Goal: Complete application form

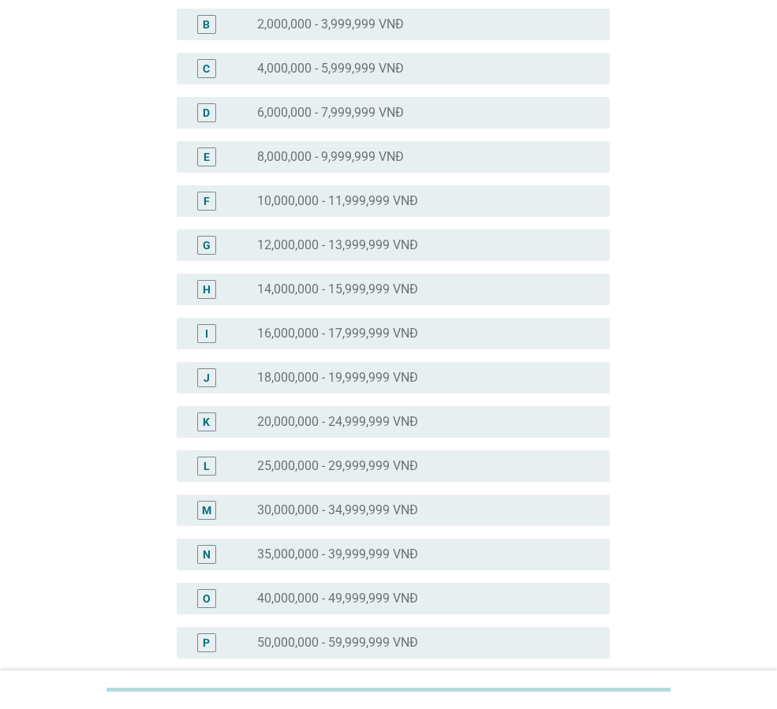
scroll to position [237, 0]
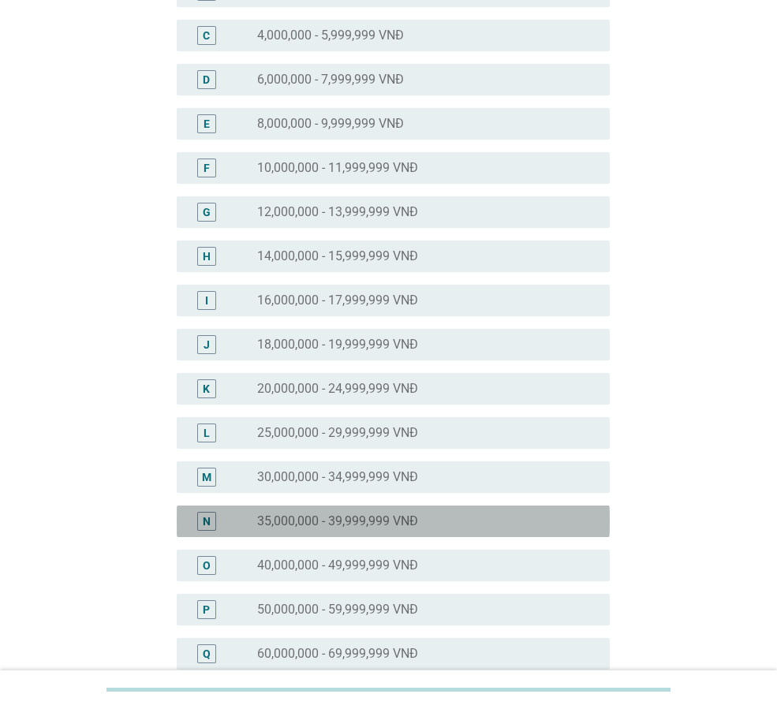
click at [502, 521] on div "radio_button_unchecked 35,000,000 - 39,999,999 VNĐ" at bounding box center [420, 521] width 327 height 16
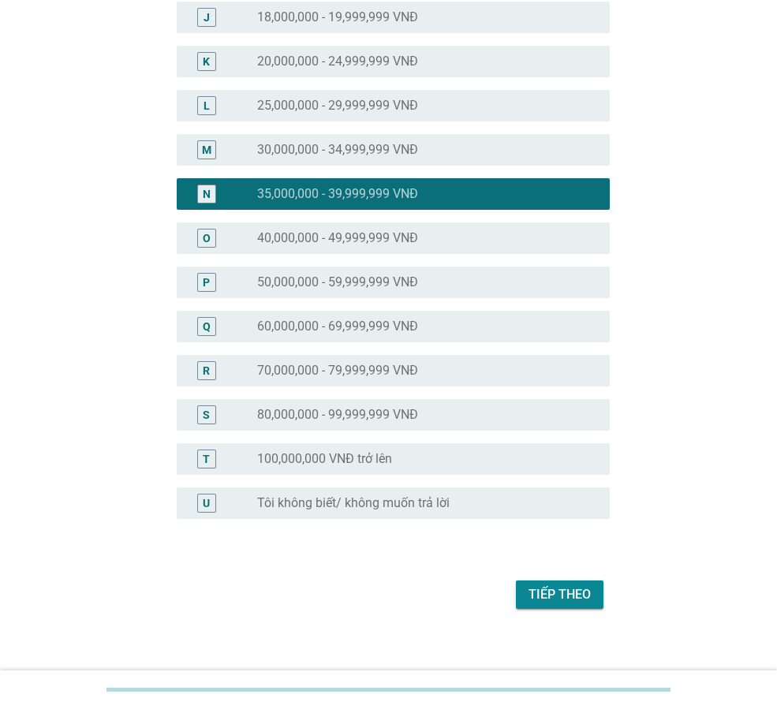
scroll to position [576, 0]
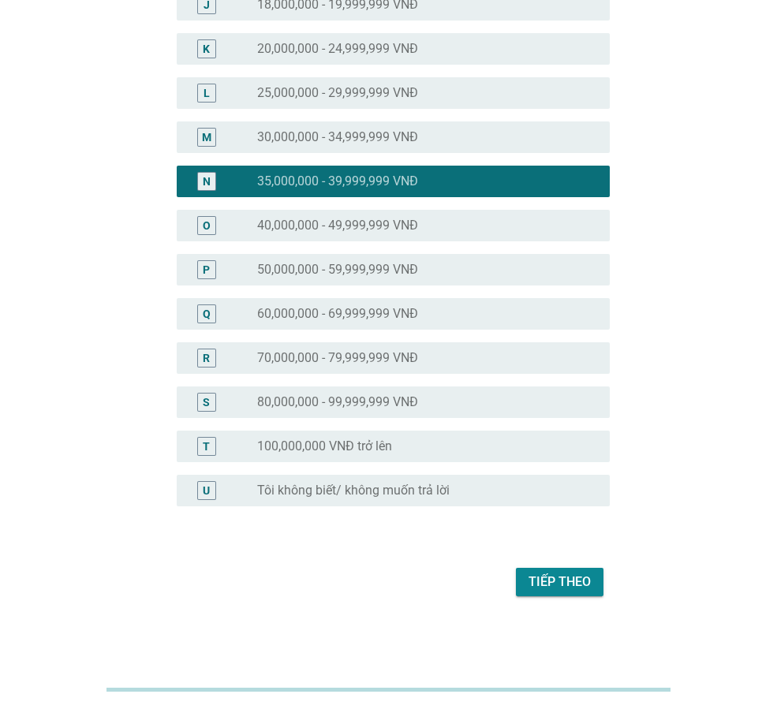
click at [551, 579] on div "Tiếp theo" at bounding box center [559, 582] width 62 height 19
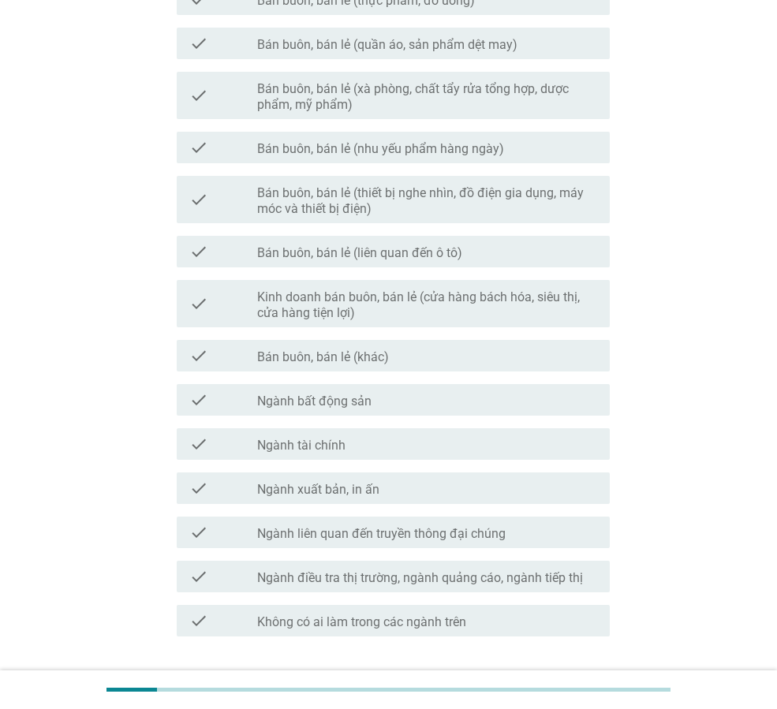
scroll to position [0, 0]
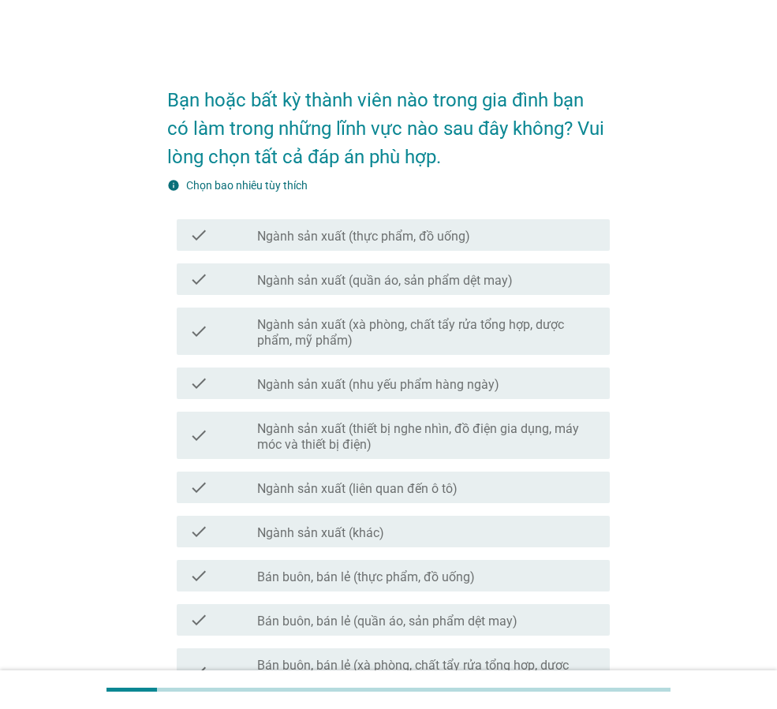
click at [450, 292] on div "check check_box_outline_blank Ngành sản xuất (quần áo, sản phẩm dệt may)" at bounding box center [393, 279] width 433 height 32
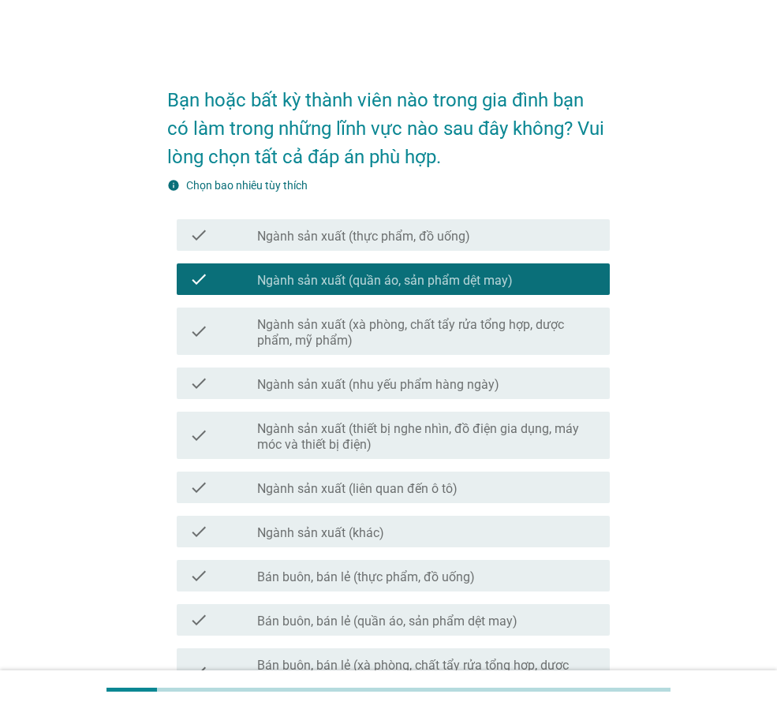
click at [573, 575] on div "check_box_outline_blank Bán buôn, bán lẻ (thực phẩm, đồ uống)" at bounding box center [427, 575] width 340 height 19
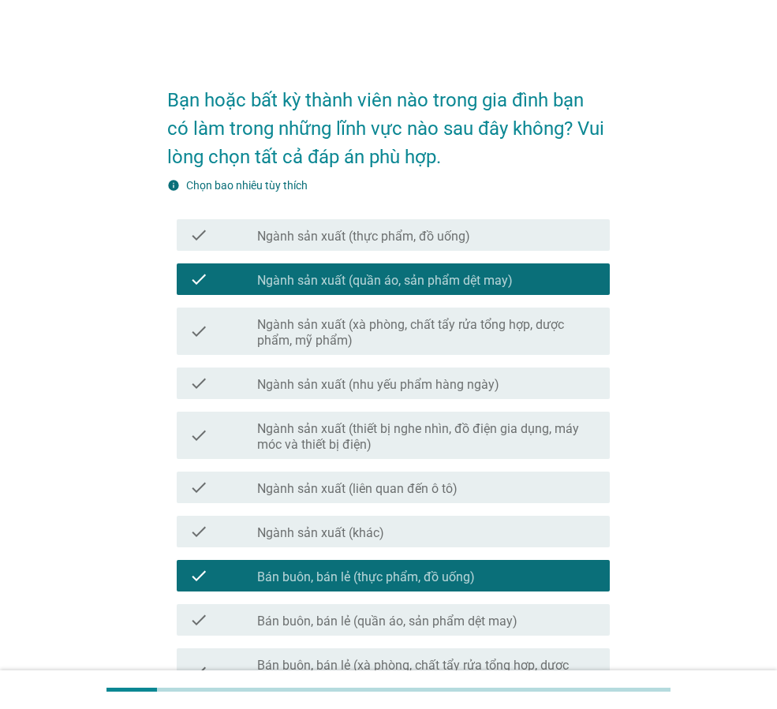
click at [547, 356] on div "check check_box_outline_blank Ngành sản xuất (xà phòng, chất tẩy rửa tổng hợp, …" at bounding box center [388, 331] width 442 height 60
click at [552, 327] on label "Ngành sản xuất (xà phòng, chất tẩy rửa tổng hợp, dược phẩm, mỹ phẩm)" at bounding box center [427, 333] width 340 height 32
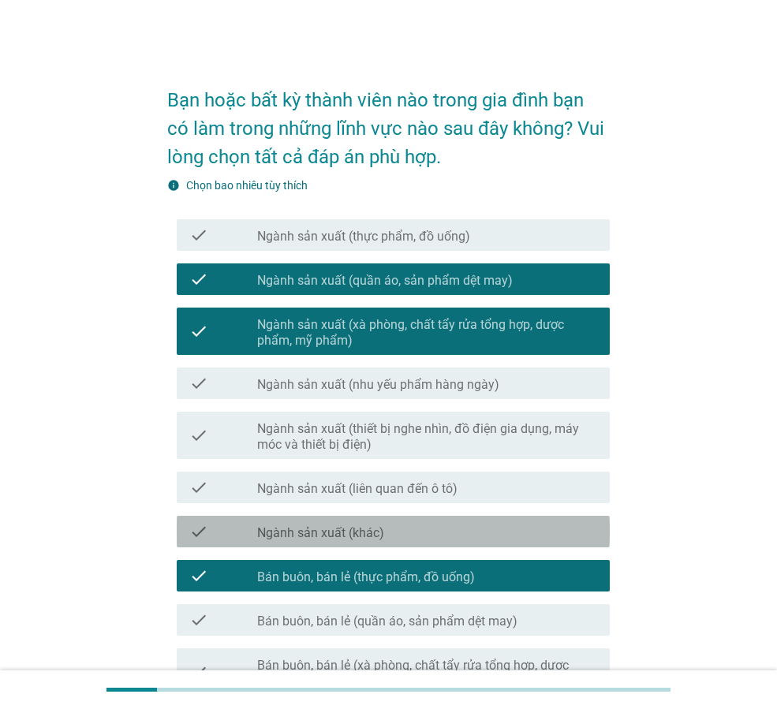
click at [590, 539] on div "check_box_outline_blank Ngành sản xuất (khác)" at bounding box center [427, 531] width 340 height 19
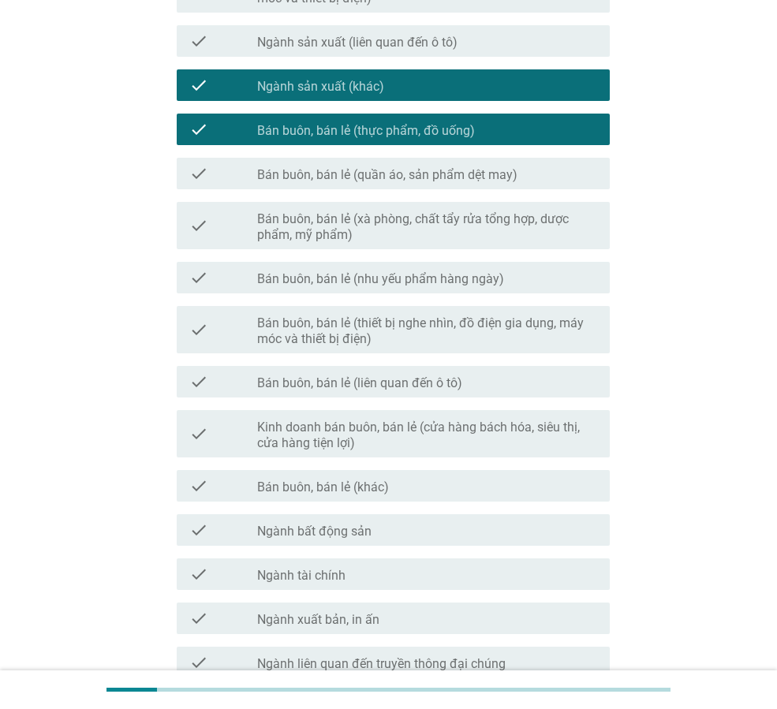
scroll to position [473, 0]
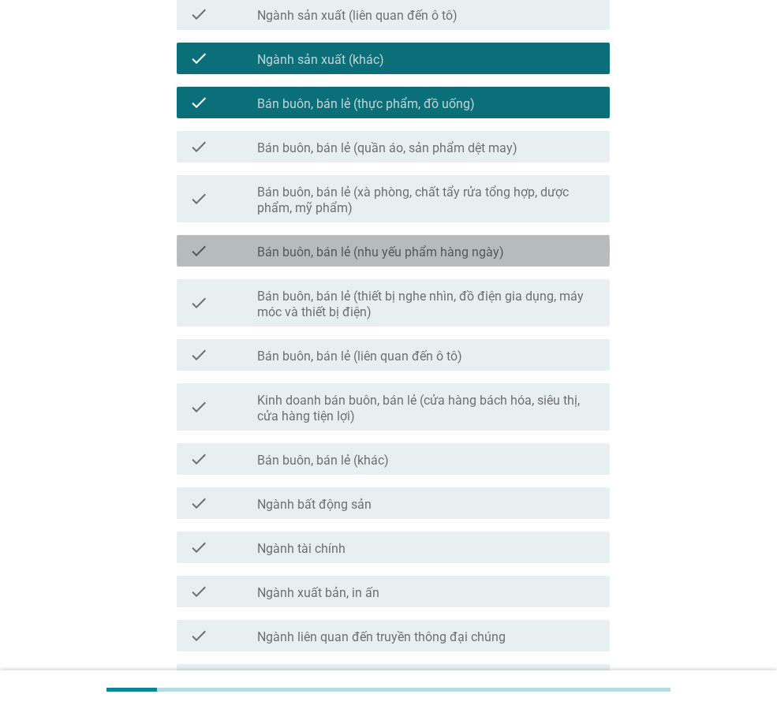
click at [567, 259] on div "check_box_outline_blank Bán buôn, bán lẻ (nhu yếu phẩm hàng ngày)" at bounding box center [427, 250] width 340 height 19
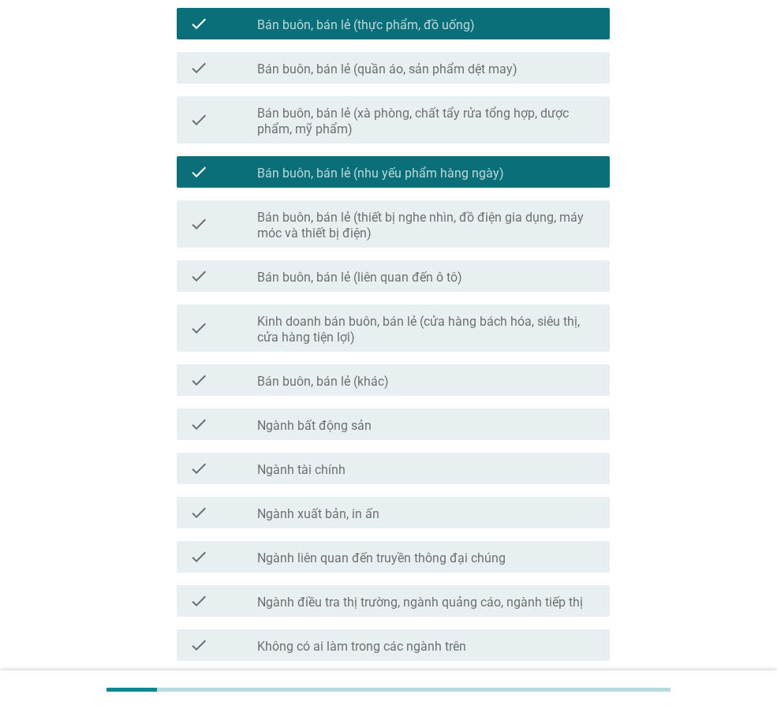
scroll to position [631, 0]
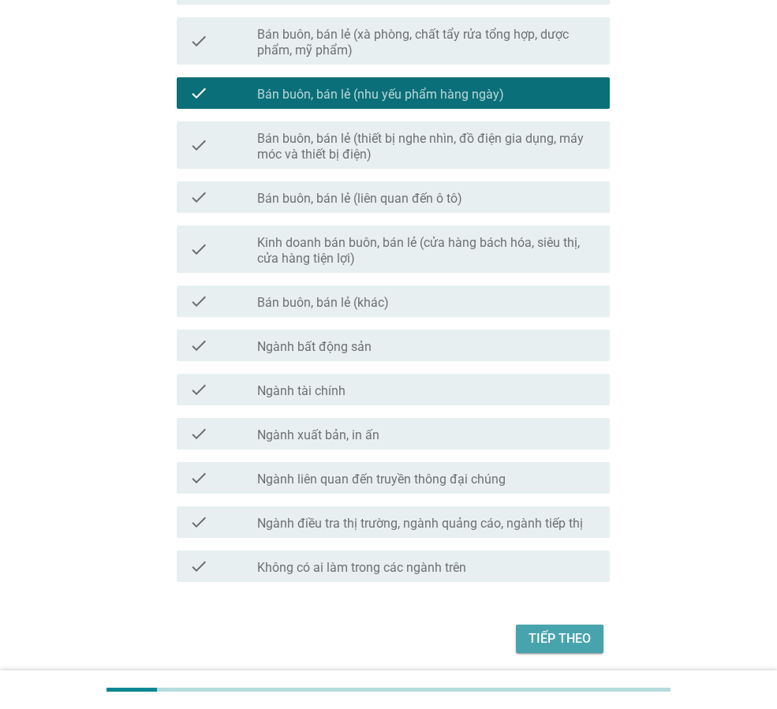
click at [580, 636] on div "Tiếp theo" at bounding box center [559, 638] width 62 height 19
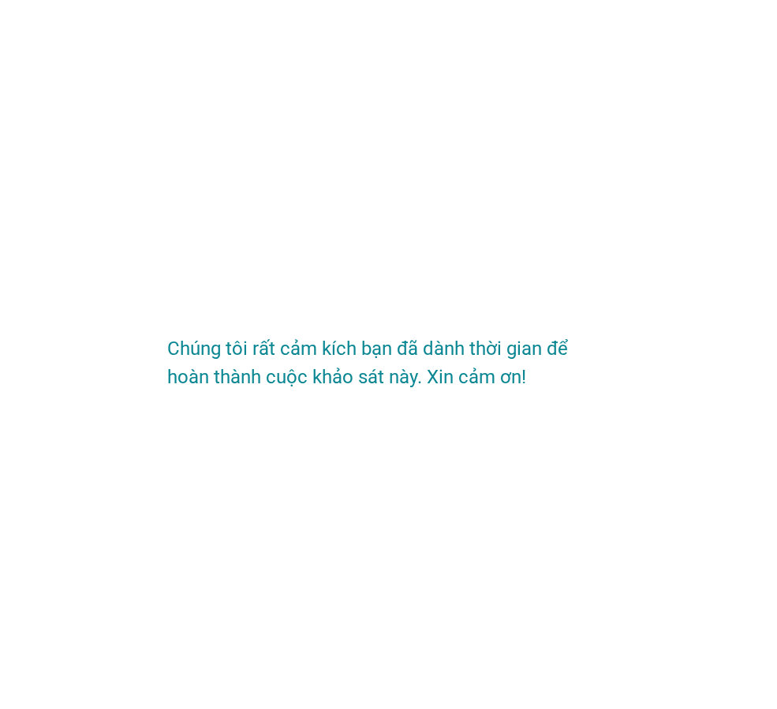
scroll to position [0, 0]
